Goal: Information Seeking & Learning: Learn about a topic

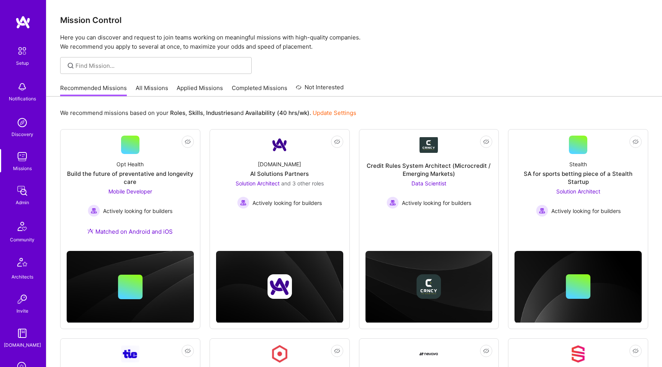
click at [22, 161] on img at bounding box center [22, 156] width 15 height 15
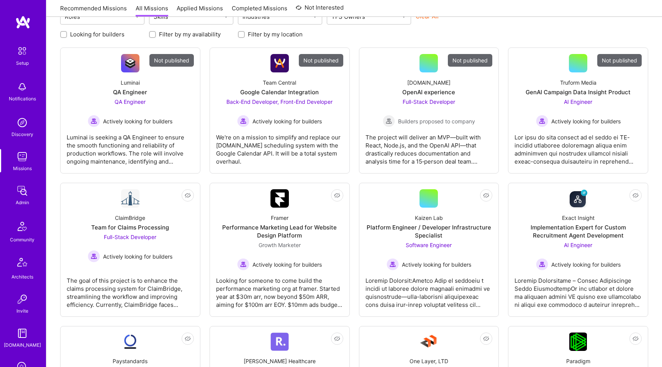
scroll to position [136, 0]
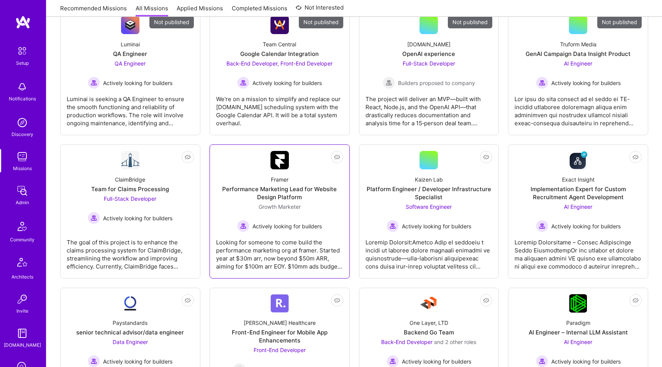
click at [304, 208] on div "Growth Marketer Actively looking for builders" at bounding box center [279, 217] width 85 height 29
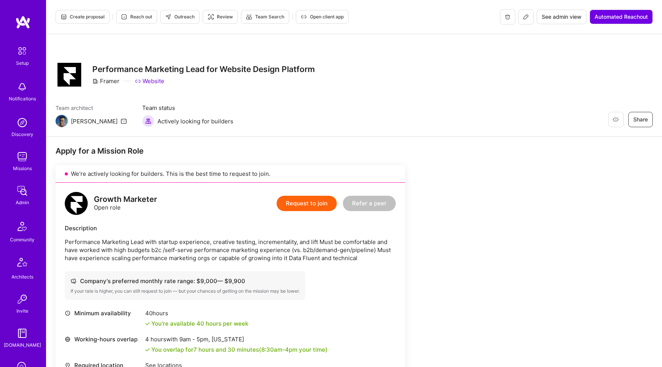
click at [551, 19] on span "See admin view" at bounding box center [562, 17] width 40 height 8
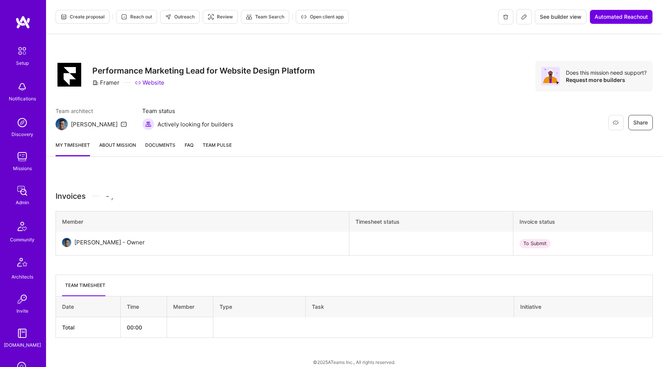
click at [118, 147] on link "About Mission" at bounding box center [117, 148] width 37 height 15
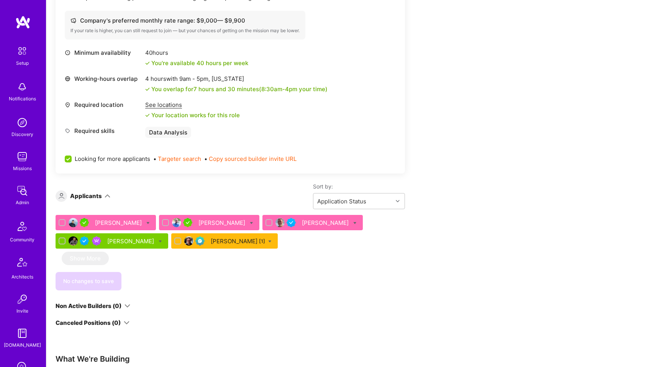
scroll to position [290, 0]
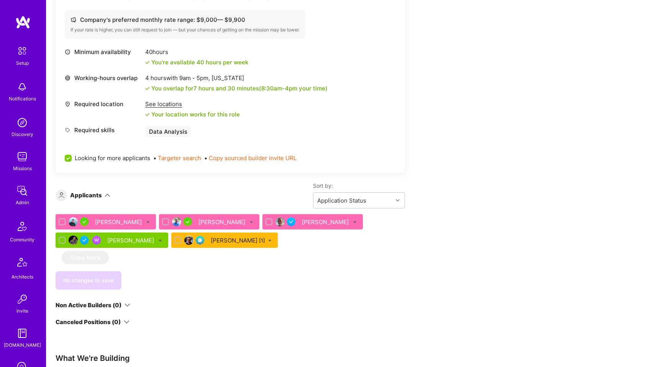
click at [105, 218] on div "[PERSON_NAME]" at bounding box center [119, 222] width 48 height 8
